Goal: Task Accomplishment & Management: Manage account settings

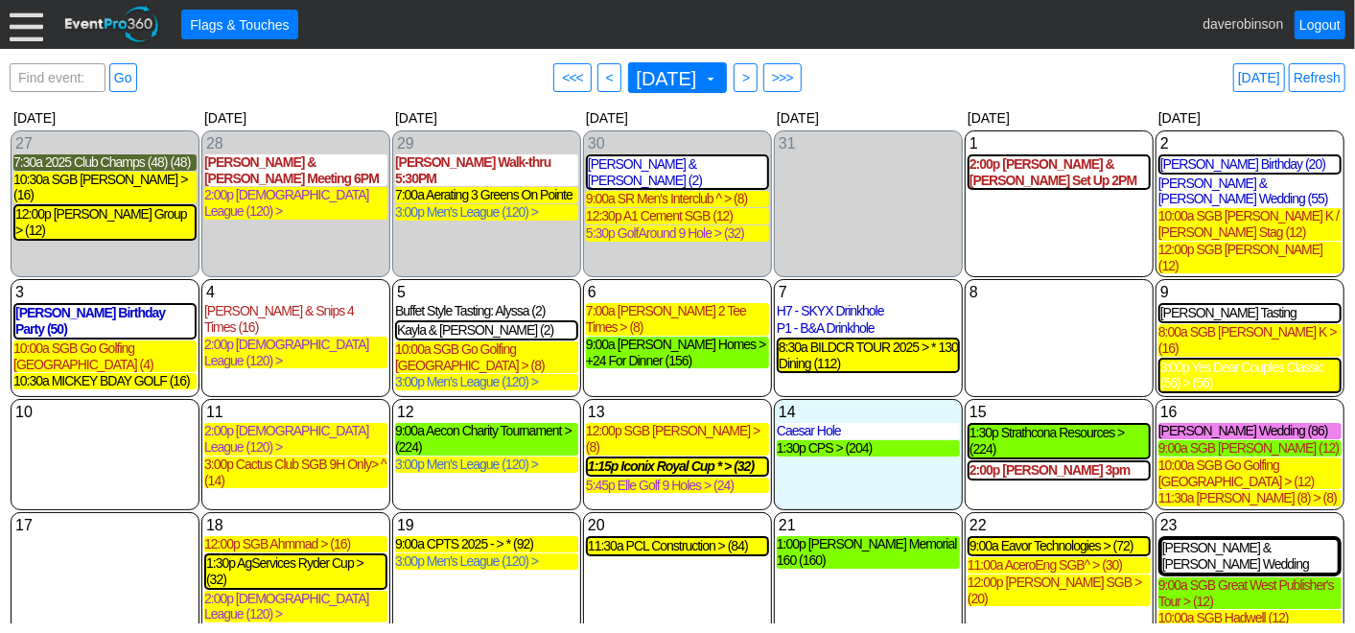
click at [1037, 293] on div "8 [DATE]" at bounding box center [1058, 338] width 189 height 118
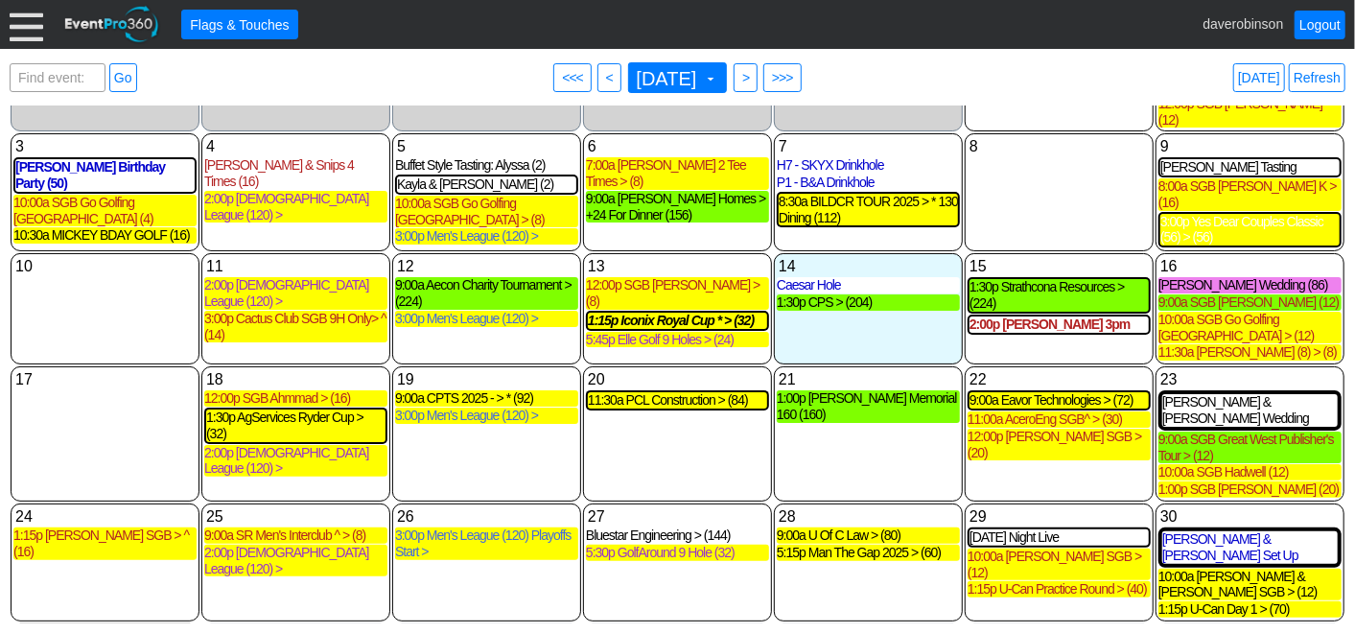
scroll to position [180, 0]
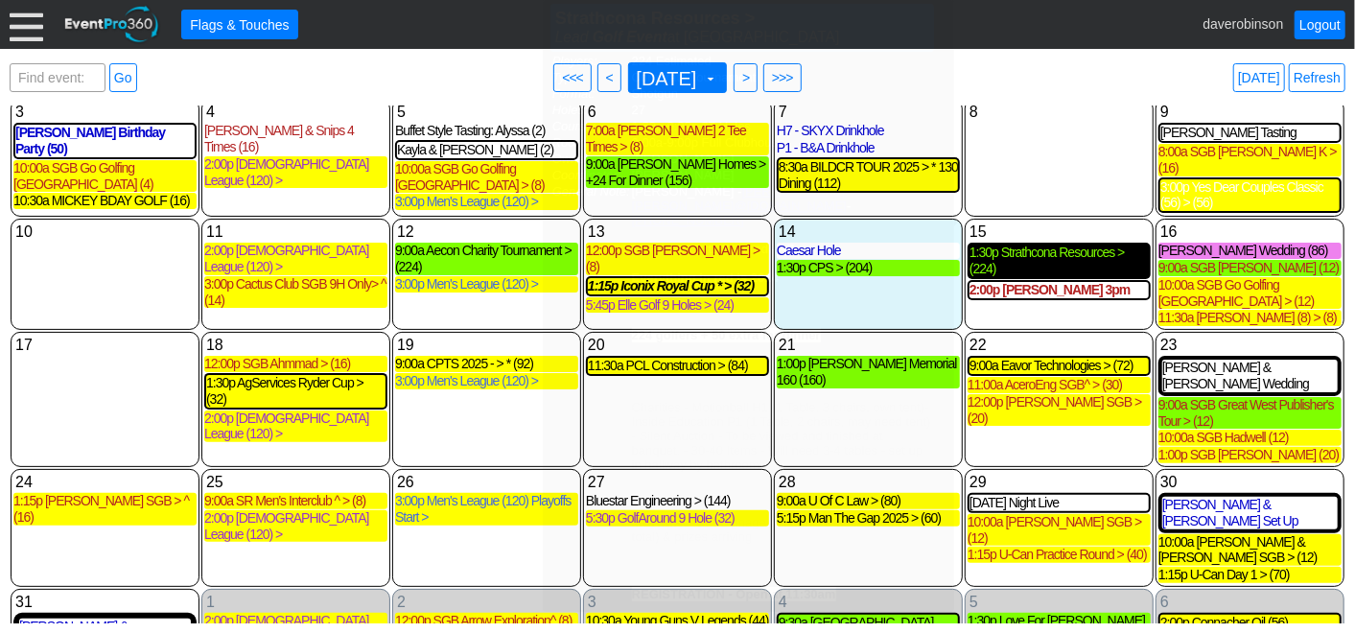
click at [1046, 244] on div "1:30p Strathcona Resources > (224)" at bounding box center [1058, 260] width 179 height 33
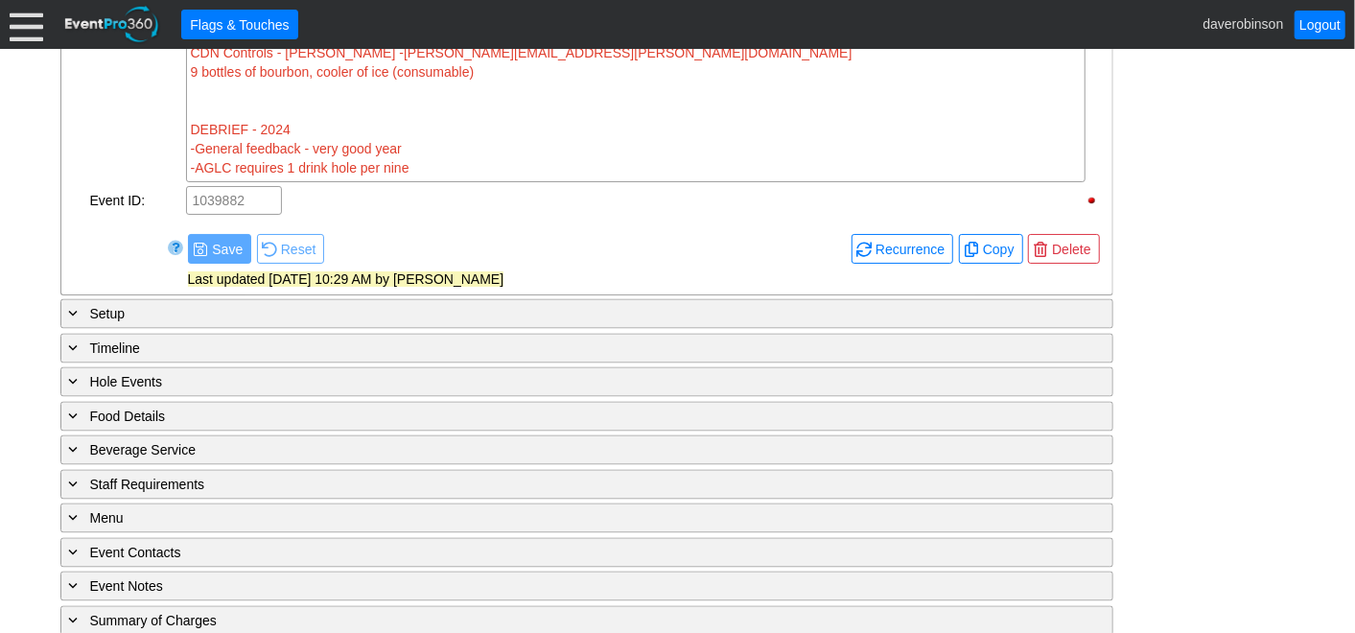
scroll to position [1846, 0]
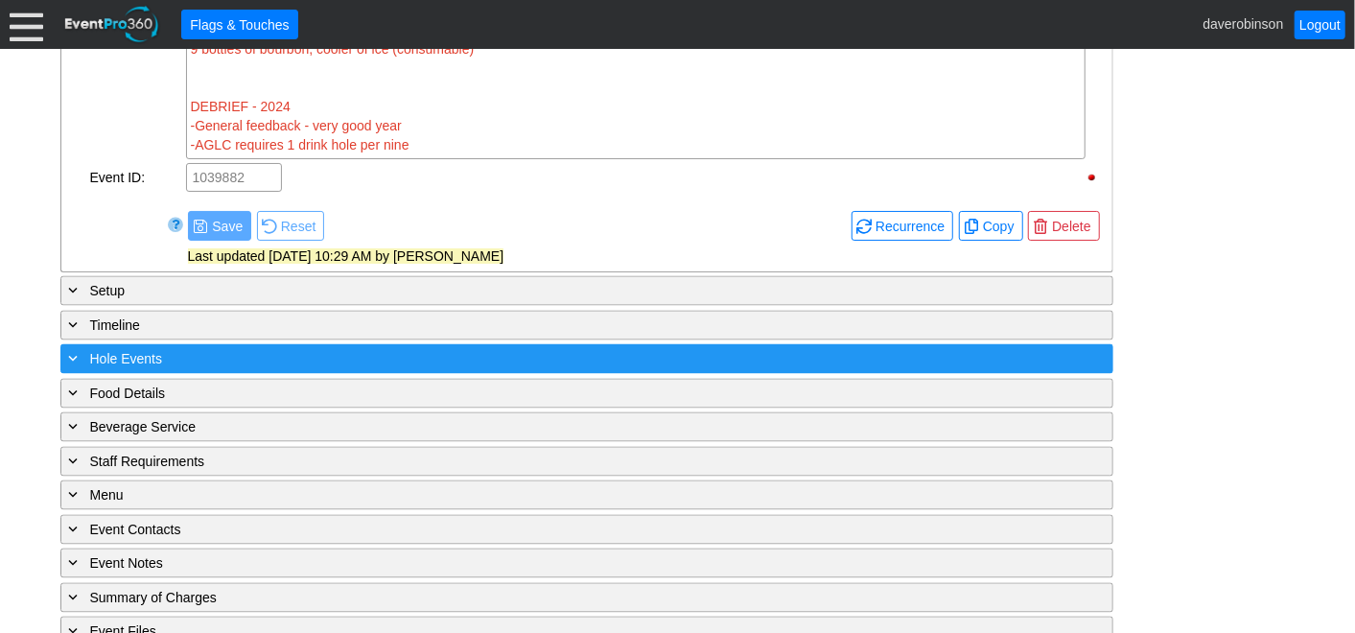
click at [73, 350] on span at bounding box center [73, 358] width 17 height 17
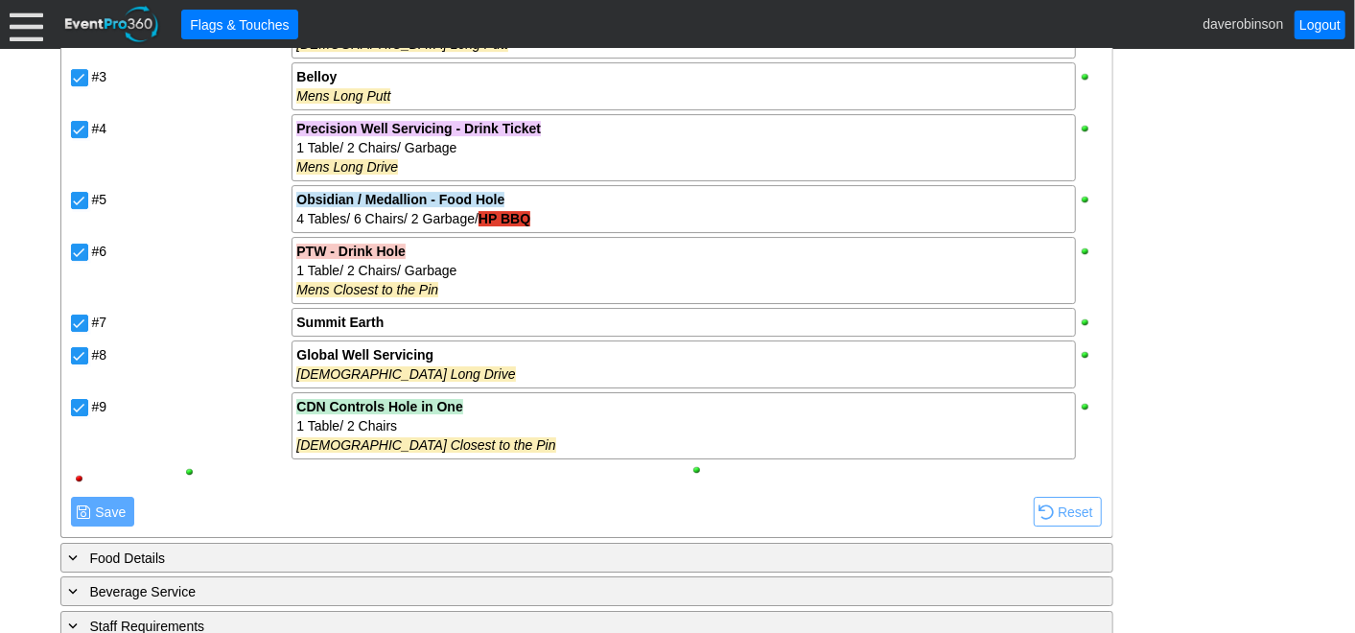
scroll to position [3551, 0]
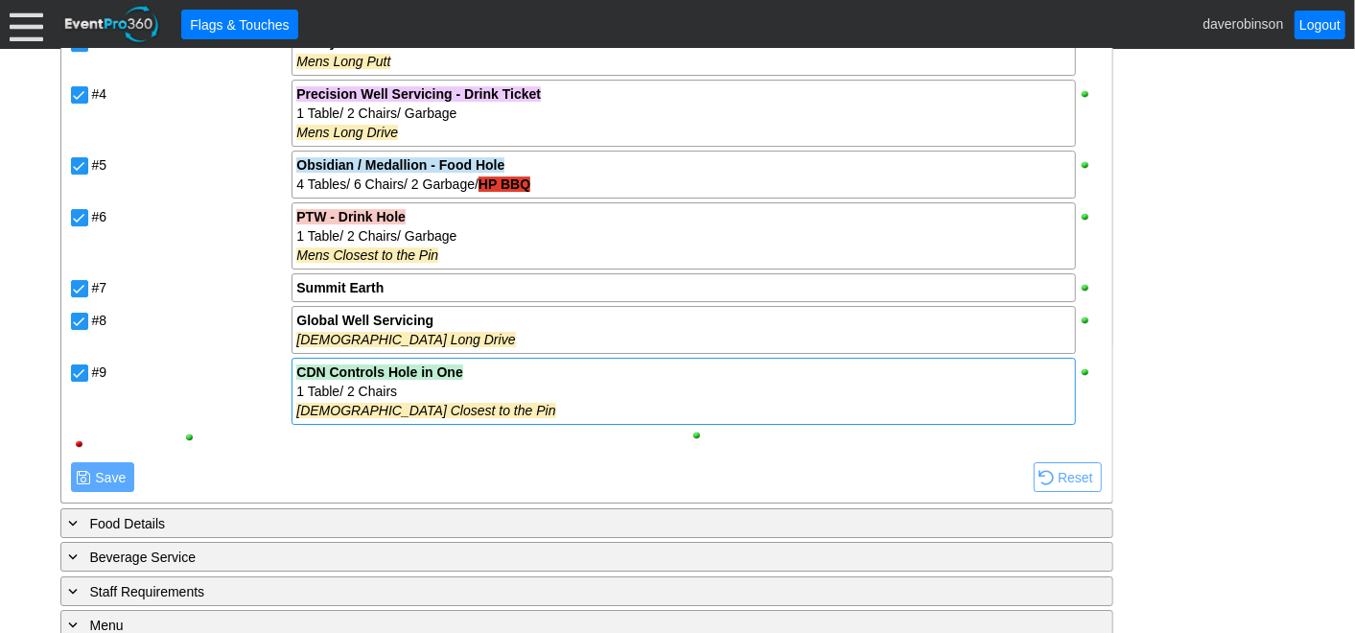
click at [482, 362] on div "CDN Controls Hole in One" at bounding box center [683, 371] width 774 height 19
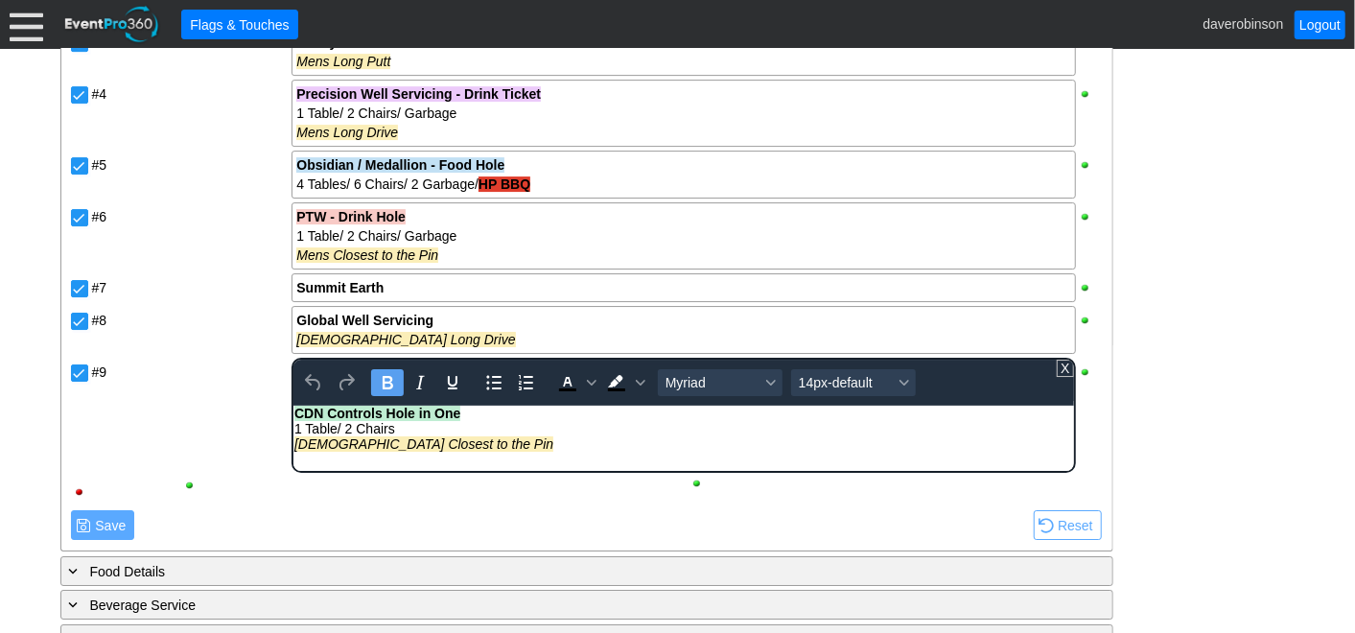
scroll to position [0, 0]
click at [499, 428] on div "1 Table/ 2 Chairs" at bounding box center [682, 428] width 777 height 15
click at [502, 422] on div "1 Table/ 2 Chairs" at bounding box center [682, 428] width 777 height 15
click at [511, 415] on div "CDN Controls Hole in One" at bounding box center [682, 413] width 777 height 15
click at [519, 413] on strong "CDN Controls Hole in One - Min 160yd men / 151 Women" at bounding box center [473, 413] width 359 height 15
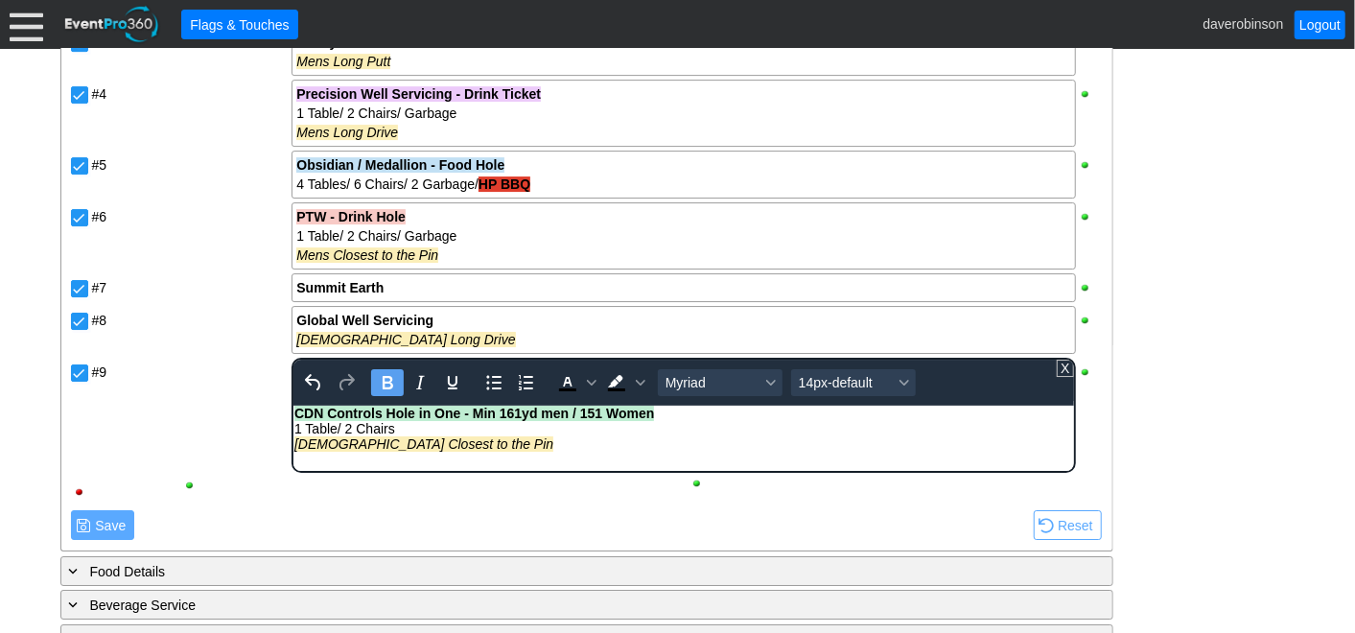
click at [600, 414] on strong "CDN Controls Hole in One - Min 161yd men / 151 Women" at bounding box center [473, 413] width 359 height 15
click at [694, 419] on div "CDN Controls Hole in One - Min 161yd men / 151yd Women" at bounding box center [682, 413] width 777 height 15
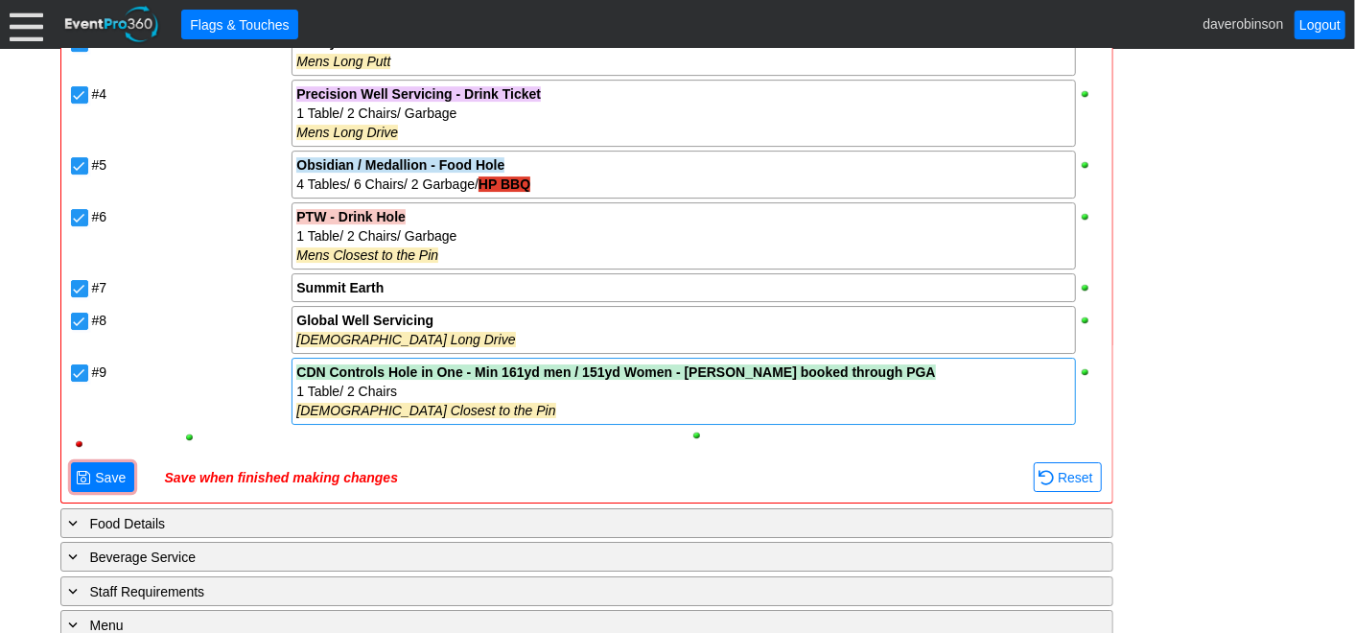
click at [106, 462] on span "● Save" at bounding box center [102, 477] width 63 height 30
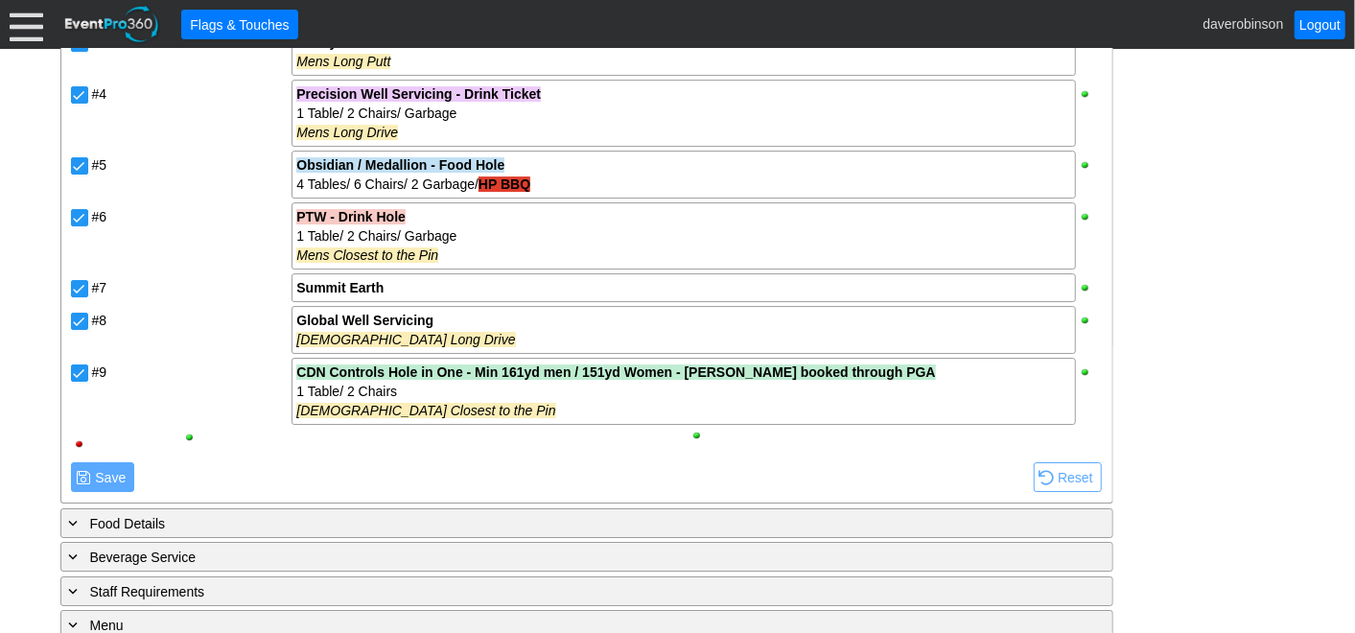
scroll to position [3444, 0]
